Goal: Find specific page/section: Find specific page/section

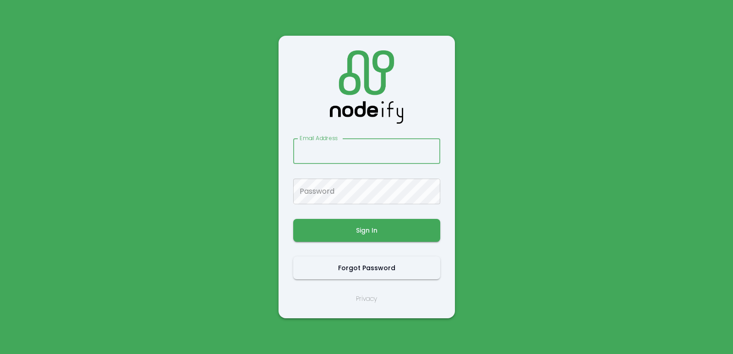
type input "*"
drag, startPoint x: 320, startPoint y: 152, endPoint x: 237, endPoint y: 143, distance: 83.9
click at [293, 143] on input "*" at bounding box center [366, 151] width 147 height 26
type input "**********"
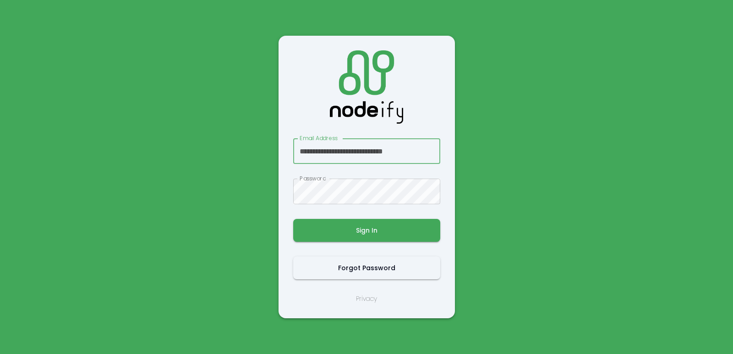
click at [331, 216] on div "**********" at bounding box center [366, 176] width 147 height 253
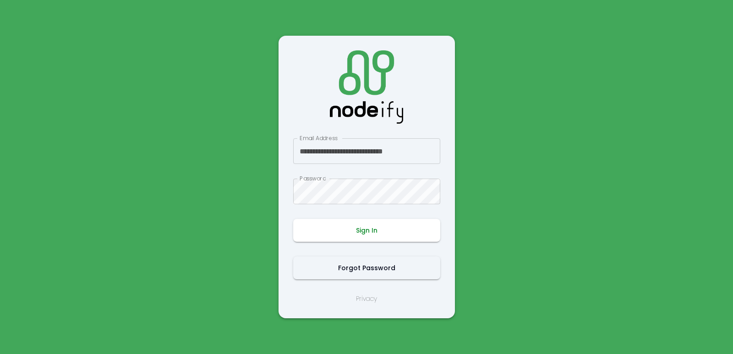
click at [331, 228] on button "Sign In" at bounding box center [366, 230] width 147 height 23
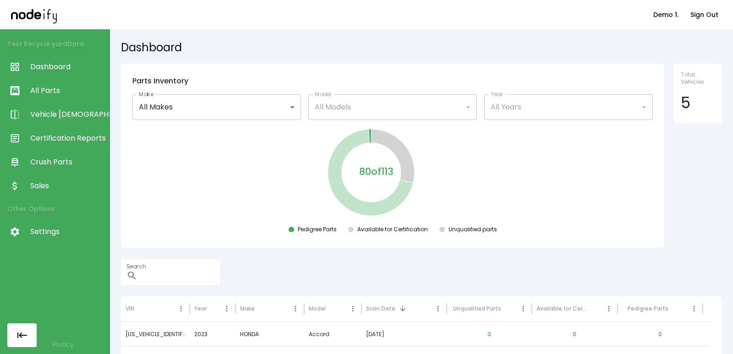
click at [49, 187] on span "Sales" at bounding box center [67, 186] width 75 height 11
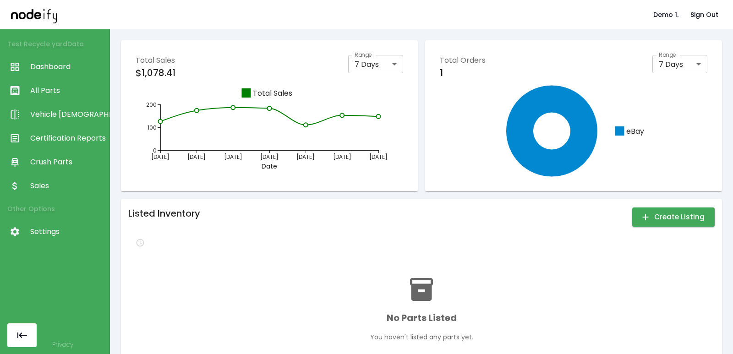
click at [55, 159] on span "Crush Parts" at bounding box center [67, 162] width 75 height 11
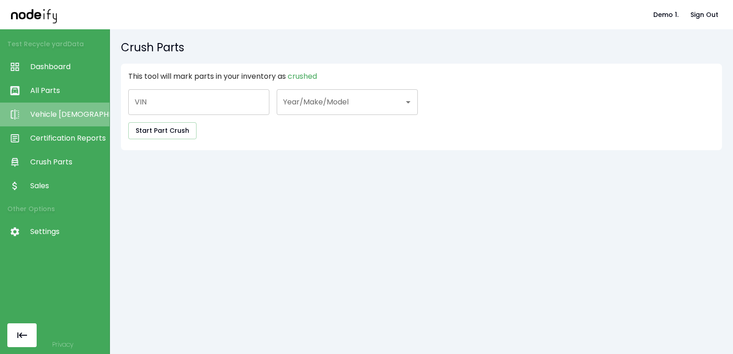
click at [61, 108] on link "Vehicle Scan" at bounding box center [55, 115] width 110 height 24
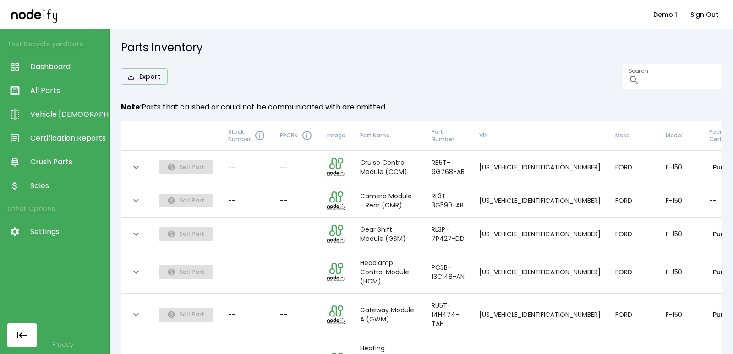
click at [659, 165] on td "F-150" at bounding box center [681, 167] width 44 height 33
click at [143, 175] on div "collapsible table" at bounding box center [136, 167] width 16 height 16
click at [138, 167] on icon "expand row" at bounding box center [135, 167] width 5 height 3
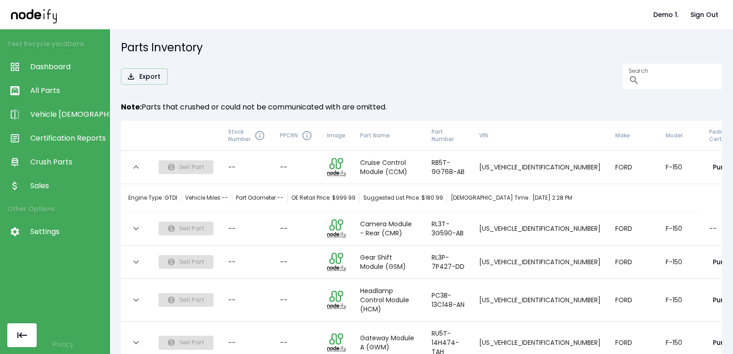
click at [239, 48] on h5 "Parts Inventory" at bounding box center [421, 47] width 601 height 15
